Goal: Information Seeking & Learning: Learn about a topic

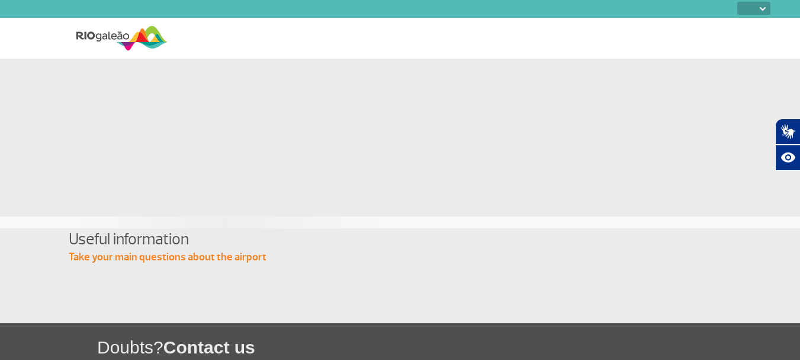
select select
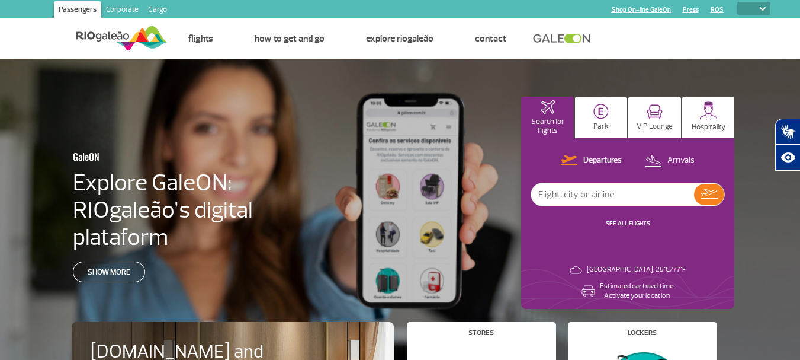
click at [760, 7] on img at bounding box center [763, 9] width 6 height 4
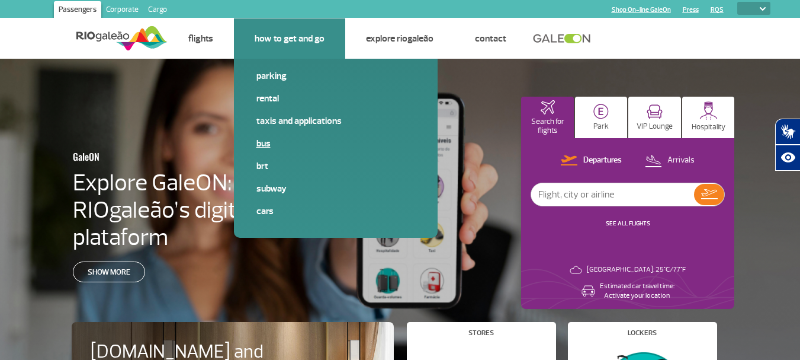
click at [260, 146] on link "Bus" at bounding box center [335, 143] width 159 height 13
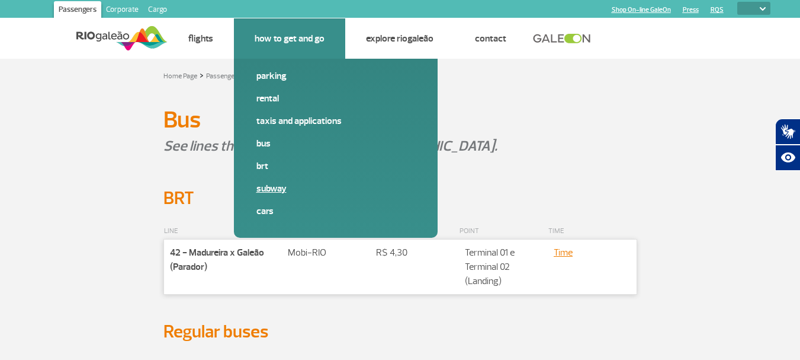
click at [267, 187] on link "Subway" at bounding box center [335, 188] width 159 height 13
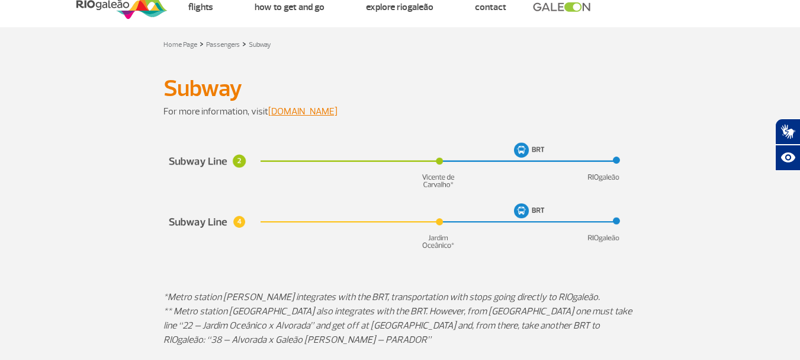
scroll to position [59, 0]
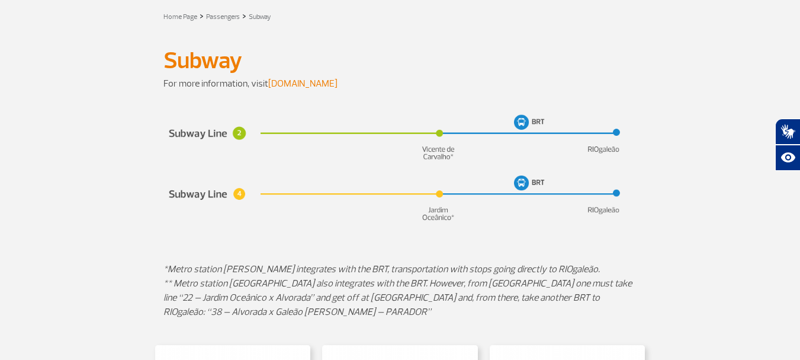
click at [273, 86] on link "[DOMAIN_NAME]" at bounding box center [302, 84] width 69 height 12
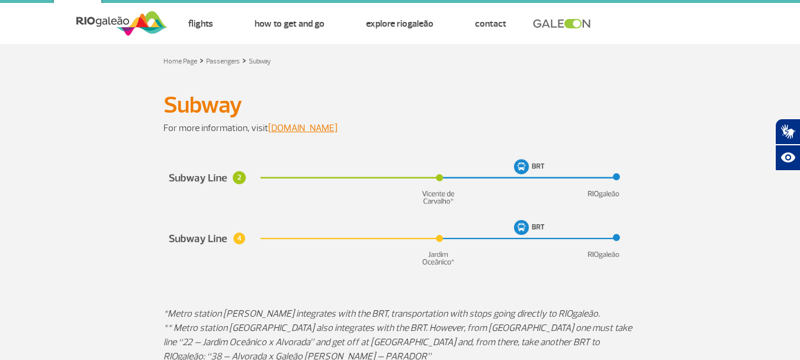
scroll to position [0, 0]
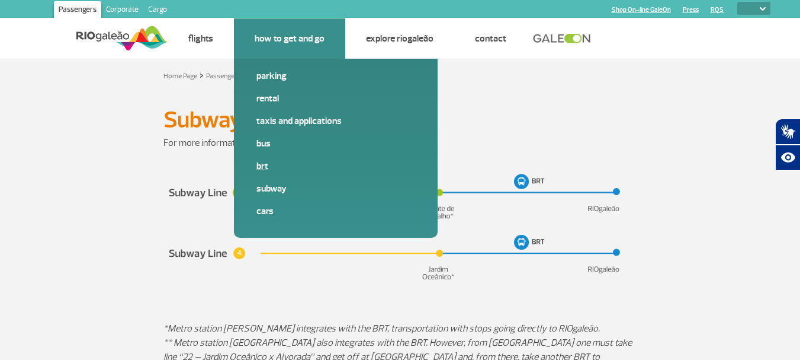
click at [267, 166] on link "BRT" at bounding box center [335, 165] width 159 height 13
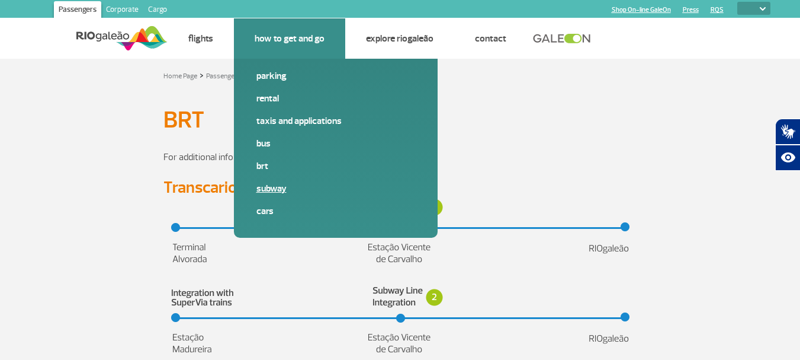
click at [267, 190] on link "Subway" at bounding box center [335, 188] width 159 height 13
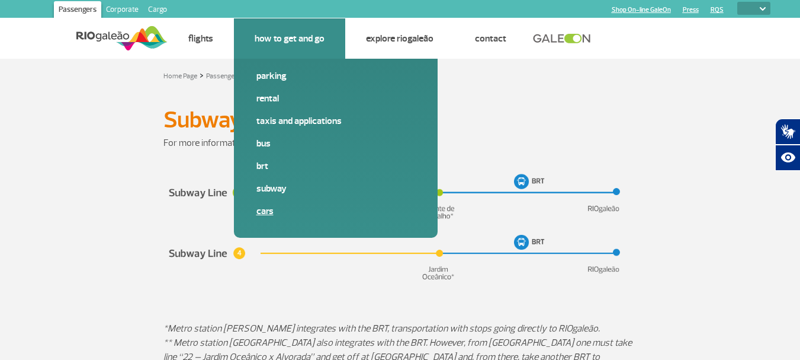
click at [259, 209] on link "Cars" at bounding box center [335, 210] width 159 height 13
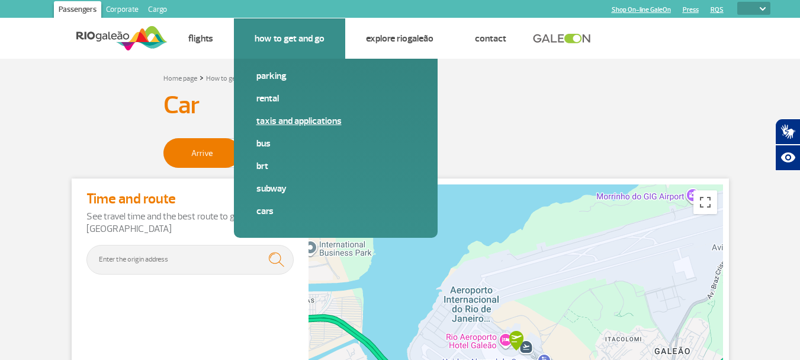
click at [277, 119] on link "Taxis and applications" at bounding box center [335, 120] width 159 height 13
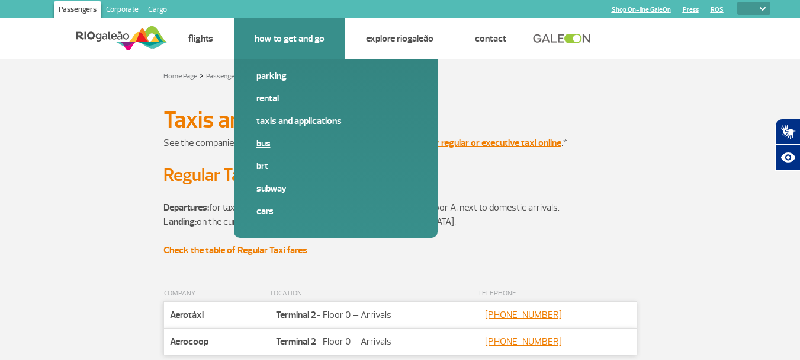
click at [265, 141] on link "Bus" at bounding box center [335, 143] width 159 height 13
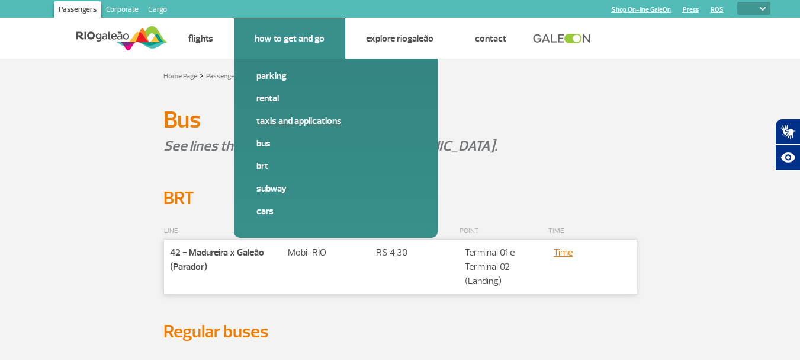
click at [274, 120] on link "Taxis and applications" at bounding box center [335, 120] width 159 height 13
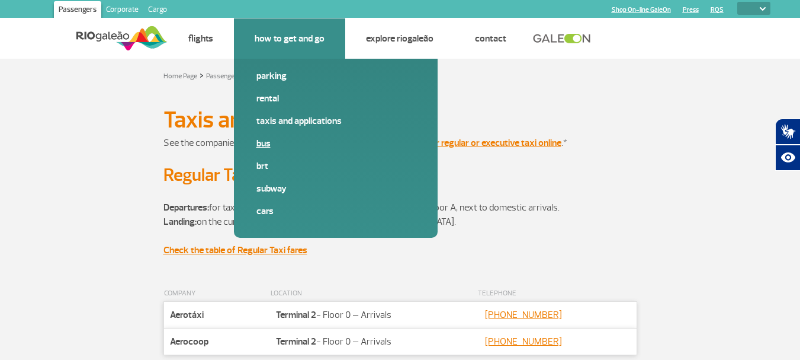
click at [275, 144] on link "Bus" at bounding box center [335, 143] width 159 height 13
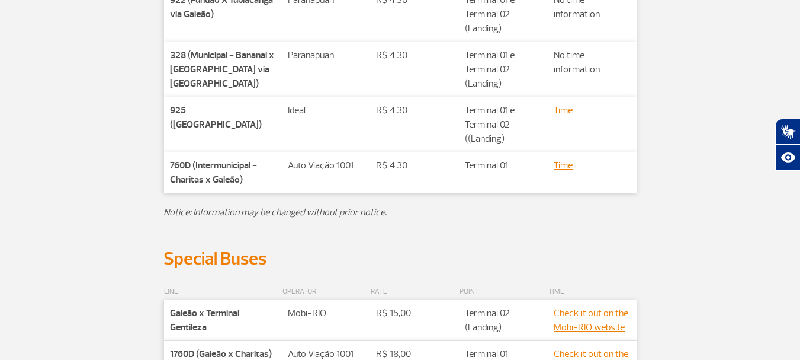
scroll to position [296, 0]
